Goal: Contribute content: Add original content to the website for others to see

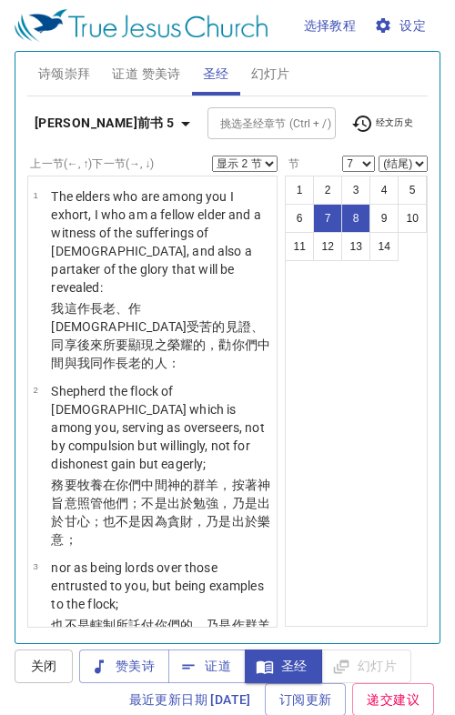
select select "2"
select select "7"
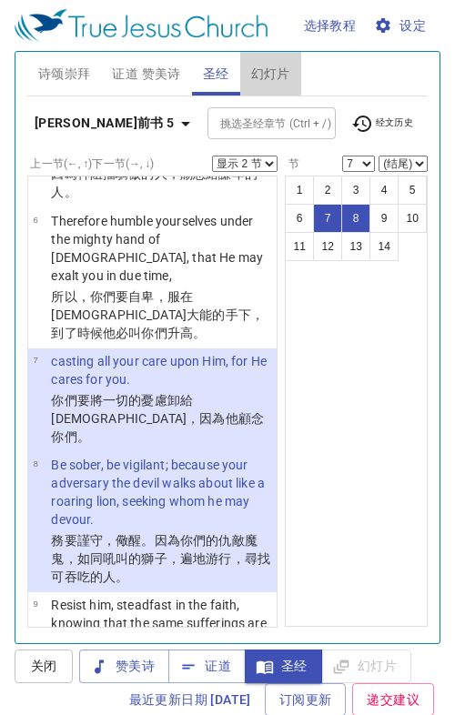
click at [265, 75] on span "幻灯片" at bounding box center [270, 74] width 39 height 23
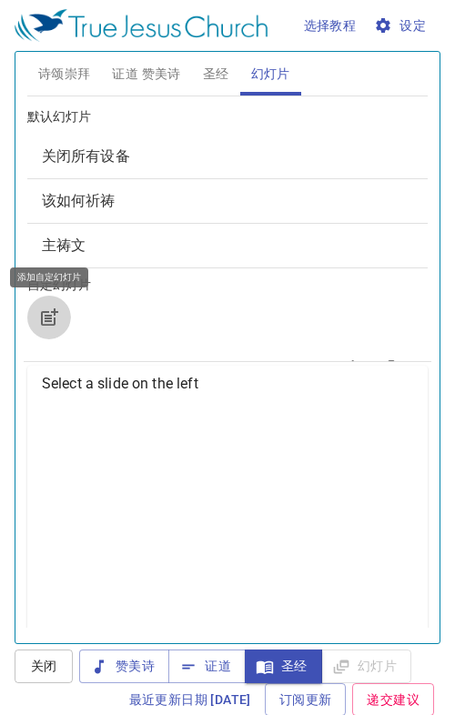
click at [48, 312] on icon "button" at bounding box center [49, 317] width 22 height 22
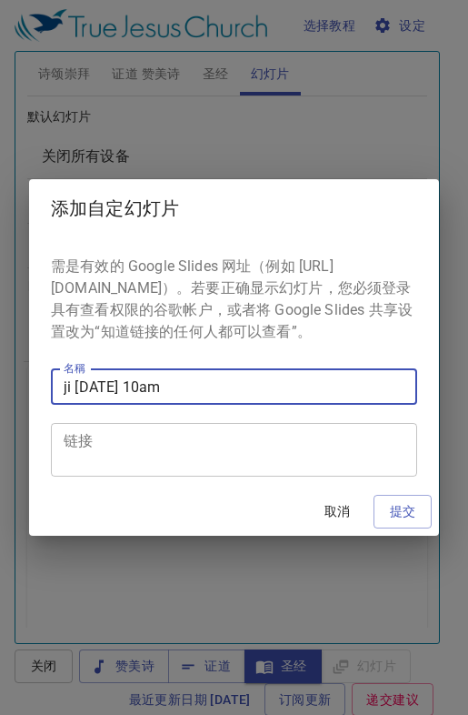
type input "ji [DATE] 10am"
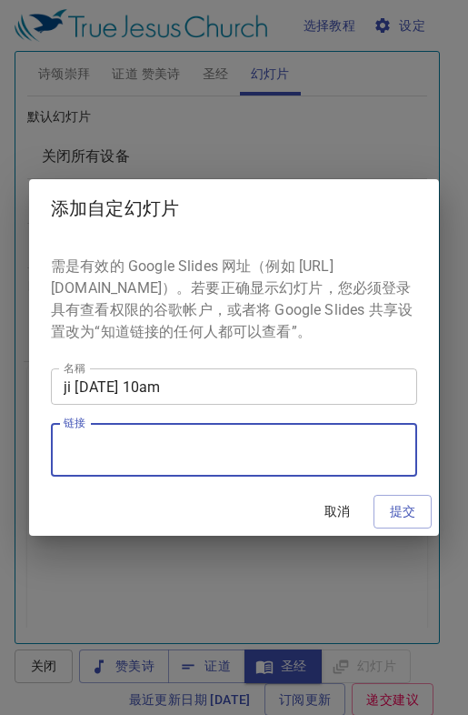
click at [137, 462] on textarea "链接" at bounding box center [234, 450] width 341 height 35
paste textarea "[URL][DOMAIN_NAME]"
type textarea "[URL][DOMAIN_NAME]"
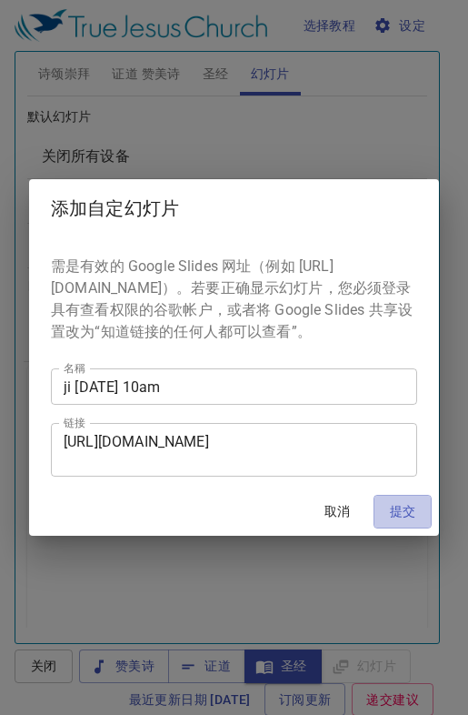
click at [400, 522] on span "提交" at bounding box center [402, 511] width 29 height 23
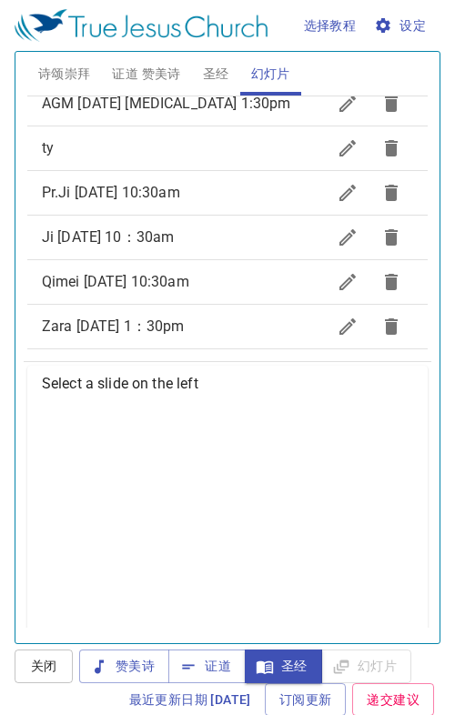
scroll to position [806, 0]
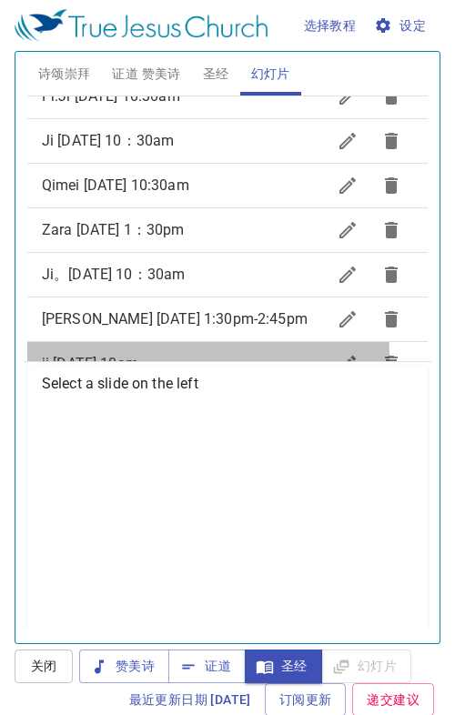
click at [116, 355] on span "ji [DATE] 10am" at bounding box center [90, 363] width 96 height 17
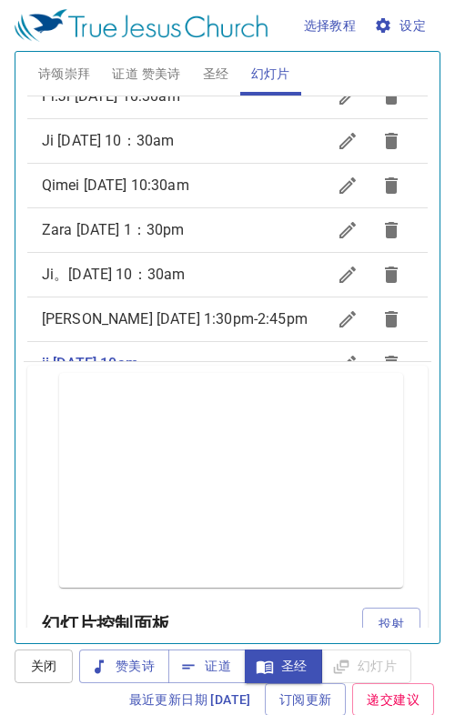
click at [377, 625] on span "投射" at bounding box center [391, 624] width 29 height 23
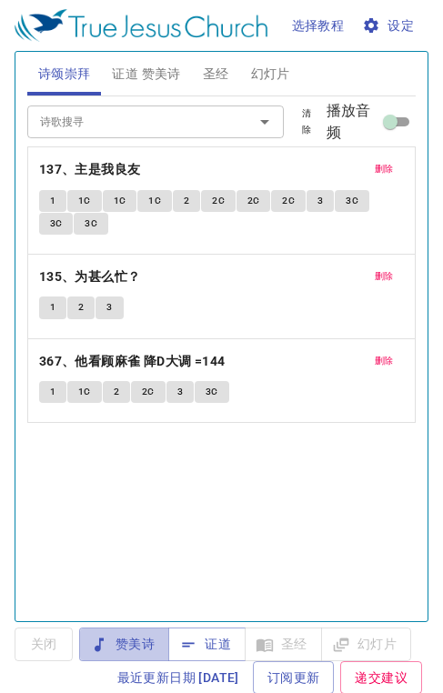
click at [127, 647] on span "赞美诗" at bounding box center [124, 644] width 61 height 23
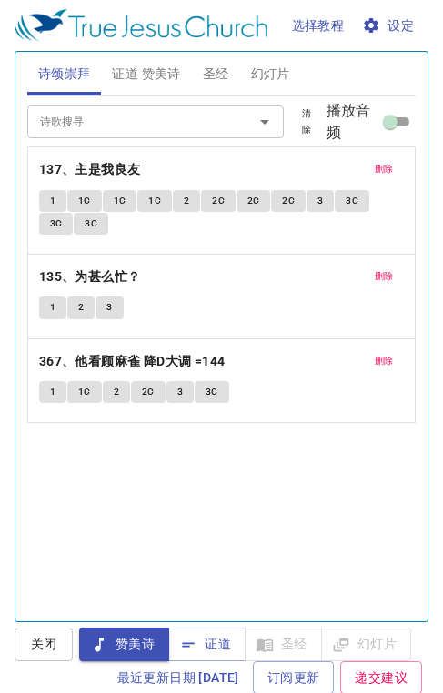
click at [375, 166] on span "删除" at bounding box center [384, 169] width 19 height 16
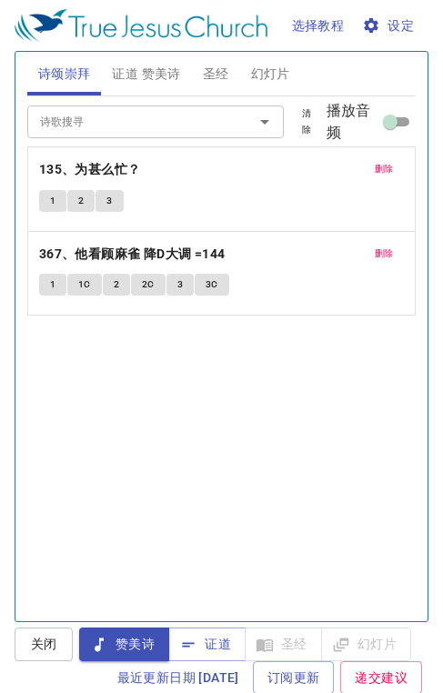
click at [375, 165] on span "删除" at bounding box center [384, 169] width 19 height 16
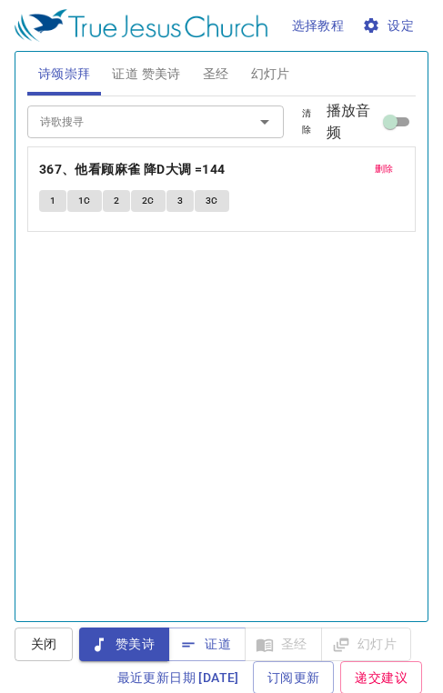
click at [375, 165] on span "删除" at bounding box center [384, 169] width 19 height 16
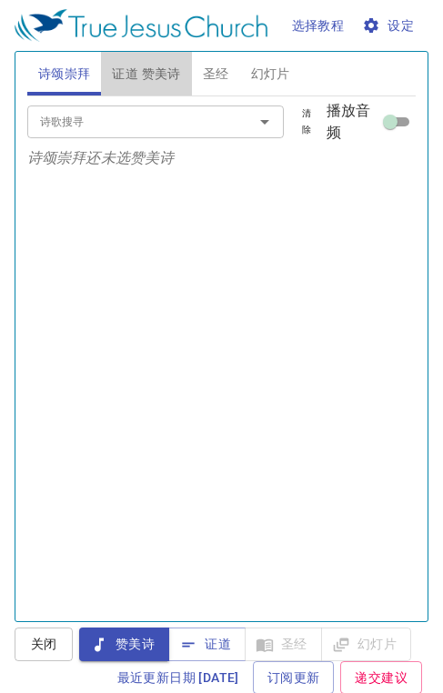
click at [155, 79] on span "证道 赞美诗" at bounding box center [146, 74] width 68 height 23
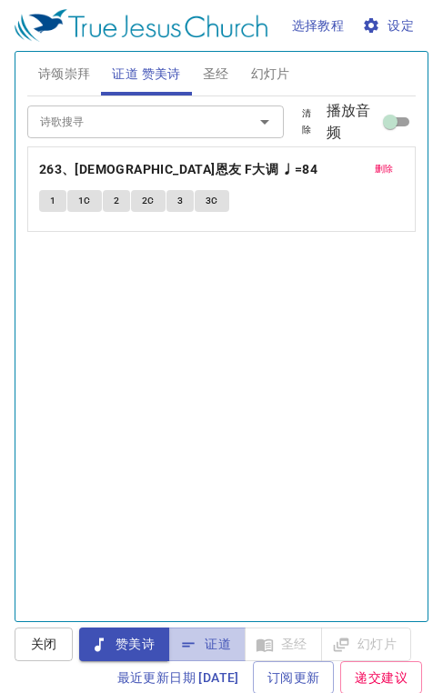
click at [209, 644] on span "证道" at bounding box center [207, 644] width 48 height 23
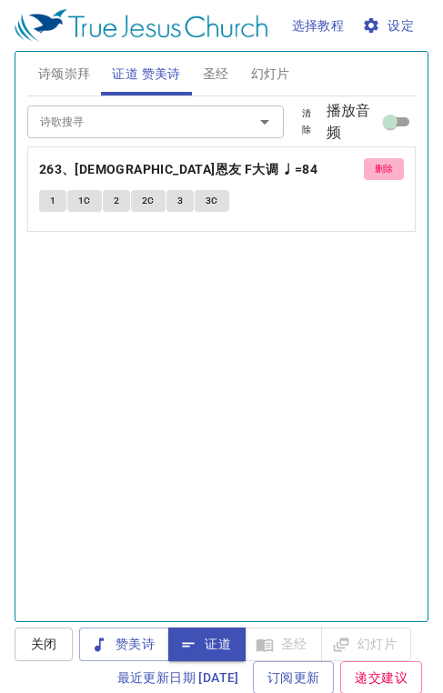
click at [375, 167] on span "删除" at bounding box center [384, 169] width 19 height 16
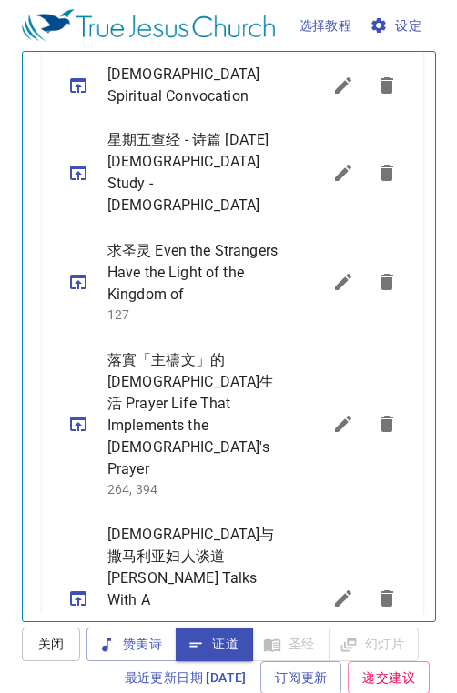
scroll to position [1475, 0]
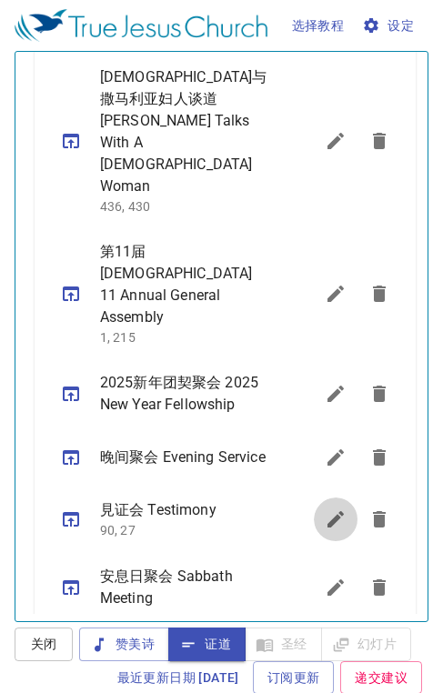
click at [325, 508] on icon "sermon lineup list" at bounding box center [336, 519] width 22 height 22
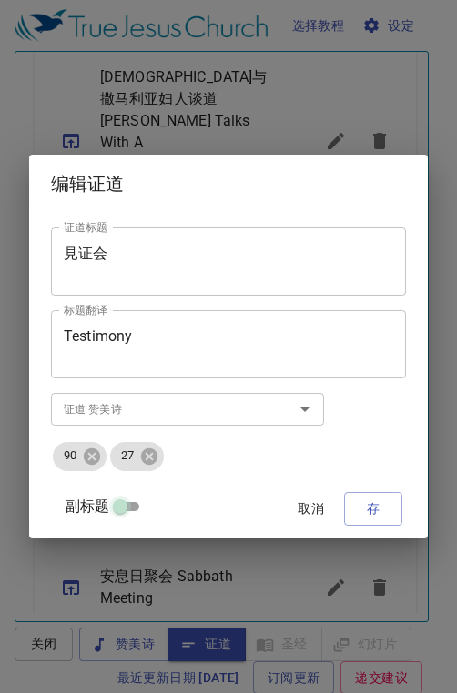
click at [129, 501] on input "副标题" at bounding box center [119, 510] width 65 height 22
checkbox input "true"
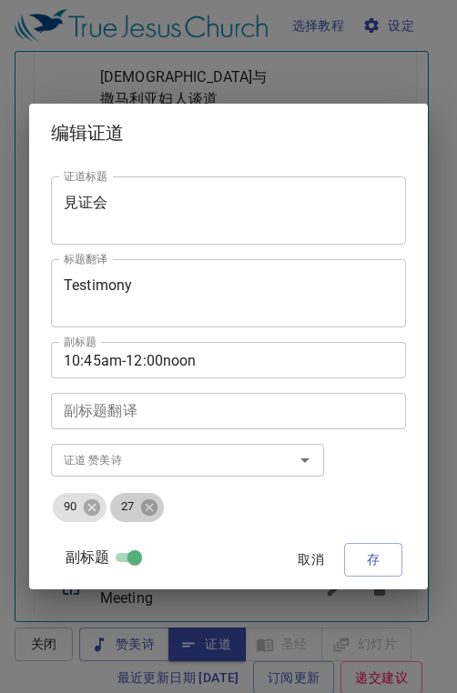
click at [156, 509] on icon at bounding box center [149, 506] width 16 height 16
click at [94, 509] on icon at bounding box center [92, 507] width 20 height 20
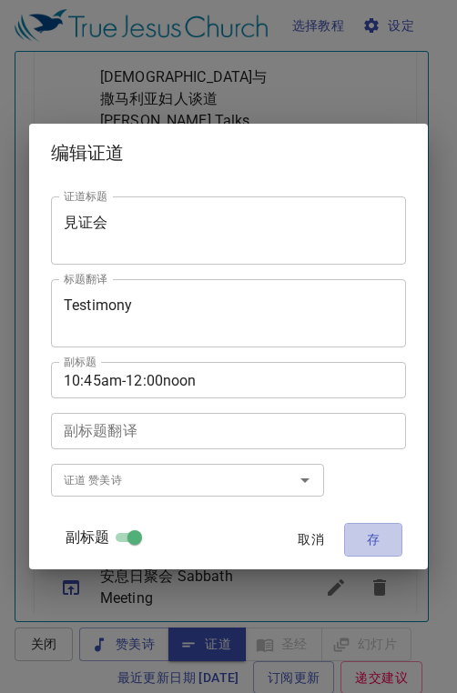
click at [377, 534] on span "存" at bounding box center [372, 539] width 29 height 23
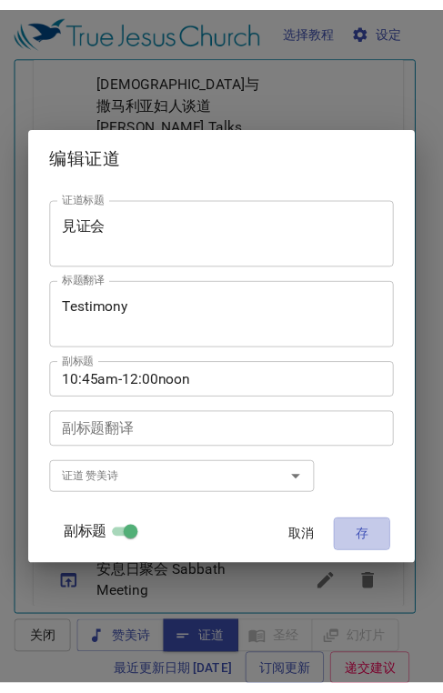
scroll to position [1468, 0]
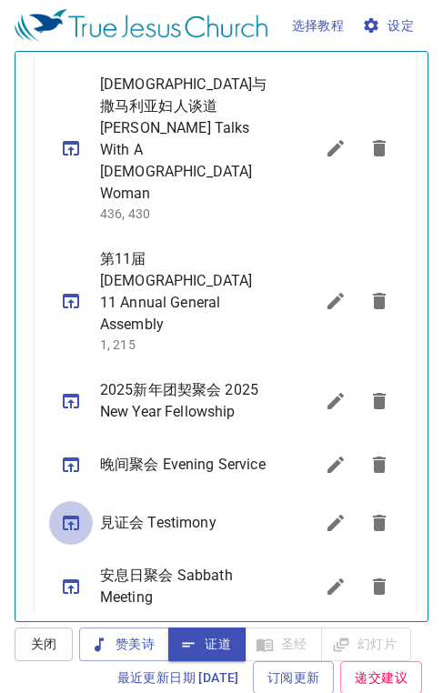
click at [66, 512] on icon "sermon lineup list" at bounding box center [71, 523] width 22 height 22
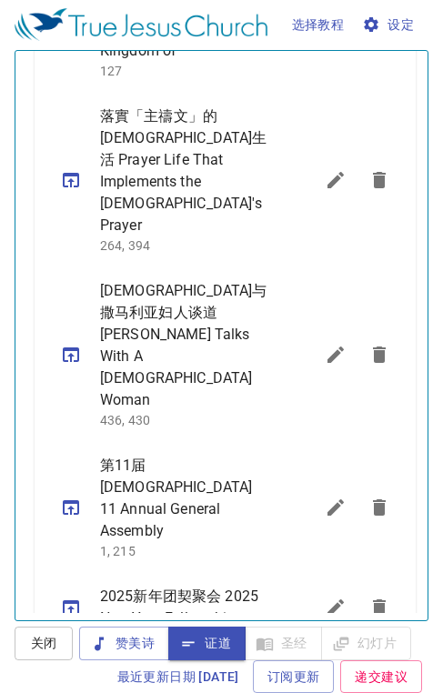
scroll to position [1258, 0]
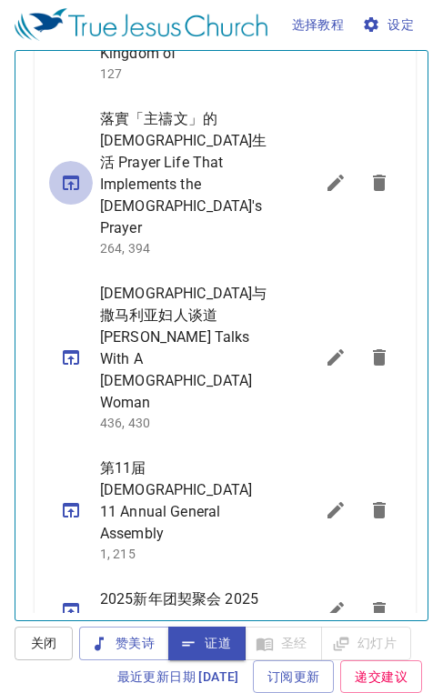
click at [70, 172] on icon "sermon lineup list" at bounding box center [71, 183] width 22 height 22
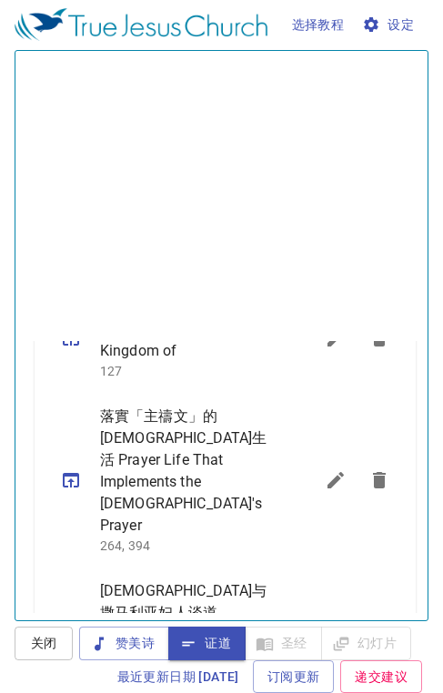
scroll to position [0, 0]
